Goal: Task Accomplishment & Management: Manage account settings

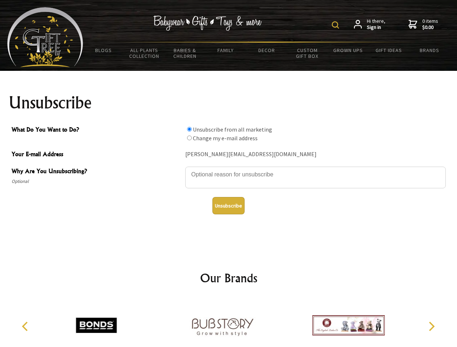
click at [336, 25] on img at bounding box center [335, 24] width 7 height 7
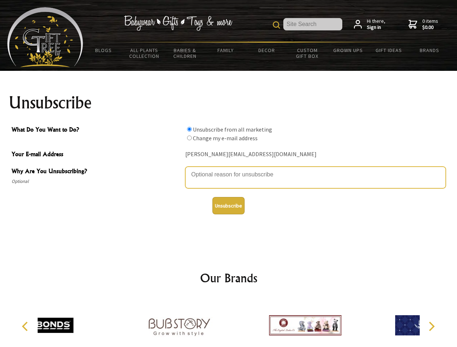
click at [229, 169] on textarea "Why Are You Unsubscribing?" at bounding box center [315, 178] width 260 height 22
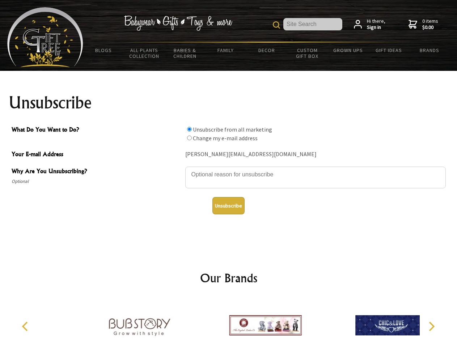
click at [189, 129] on input "What Do You Want to Do?" at bounding box center [189, 129] width 5 height 5
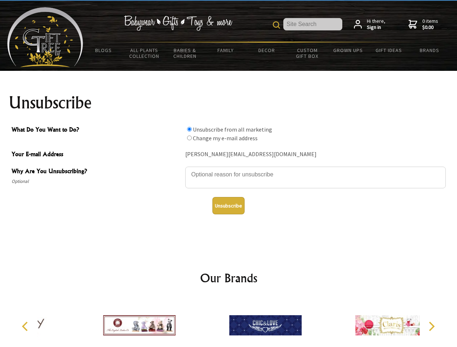
click at [189, 138] on input "What Do You Want to Do?" at bounding box center [189, 138] width 5 height 5
radio input "true"
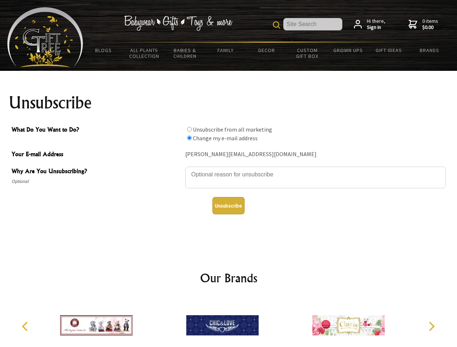
click at [228, 206] on button "Unsubscribe" at bounding box center [228, 205] width 32 height 17
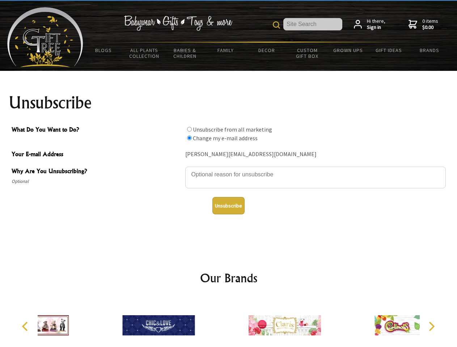
click at [229, 323] on div at bounding box center [285, 326] width 126 height 56
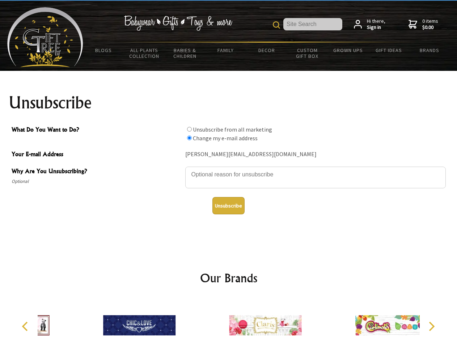
click at [26, 327] on icon "Previous" at bounding box center [25, 326] width 9 height 9
click at [431, 327] on icon "Next" at bounding box center [430, 326] width 9 height 9
